Goal: Task Accomplishment & Management: Complete application form

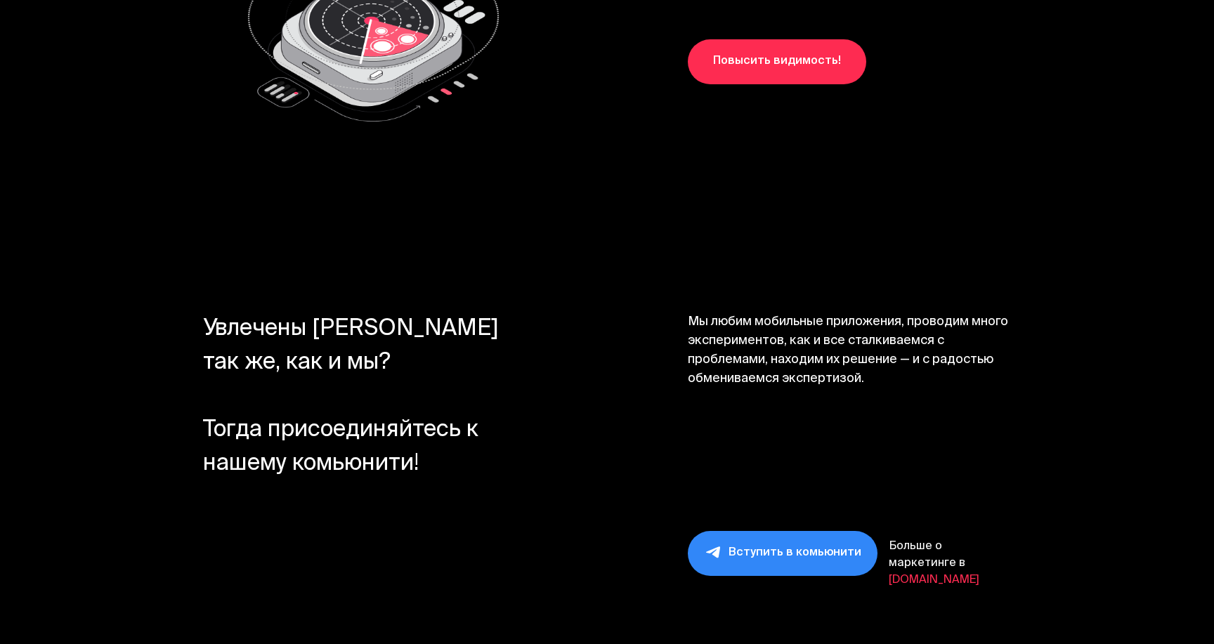
scroll to position [13763, 0]
click at [791, 530] on link "Вступить в комьюнити" at bounding box center [783, 552] width 190 height 45
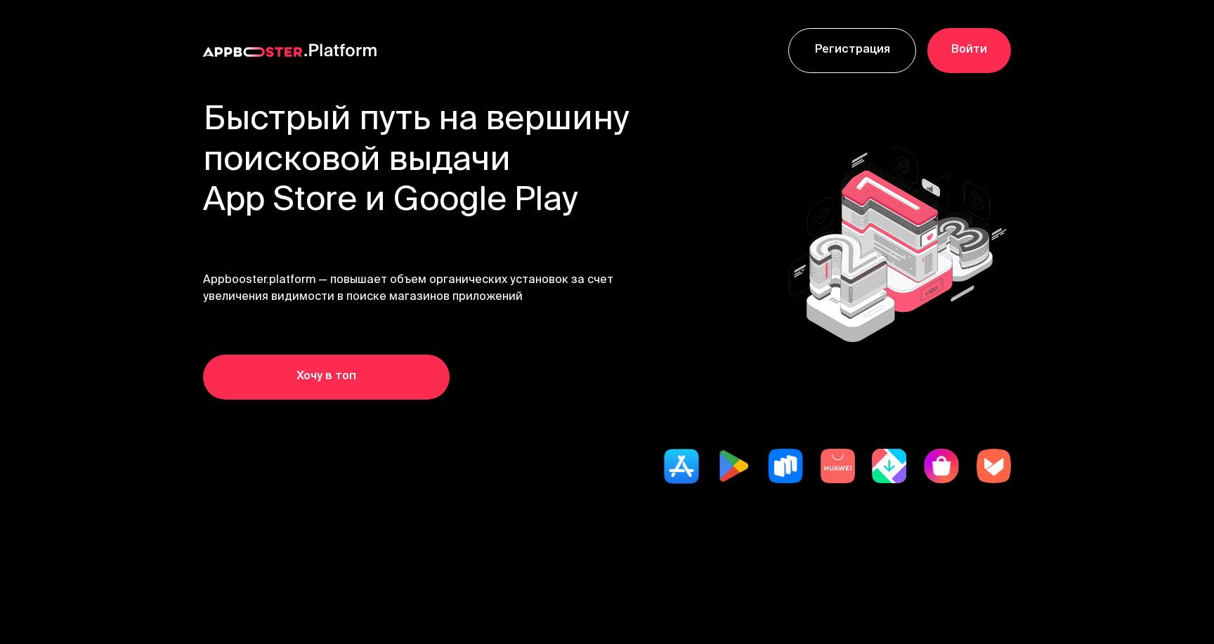
click at [829, 62] on link "Регистрация" at bounding box center [852, 50] width 128 height 45
